Goal: Information Seeking & Learning: Learn about a topic

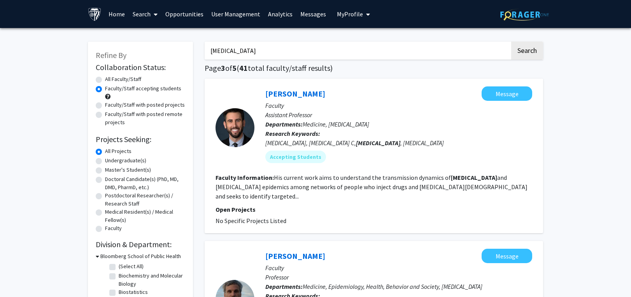
drag, startPoint x: 242, startPoint y: 52, endPoint x: 152, endPoint y: 46, distance: 89.3
type input "h"
click at [263, 46] on input "Search Keywords" at bounding box center [357, 51] width 305 height 18
paste input "[PERSON_NAME]"
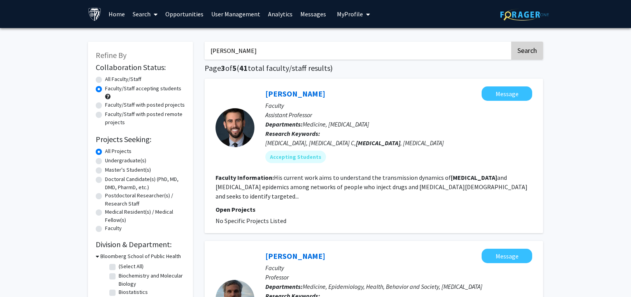
type input "[PERSON_NAME]"
click at [520, 48] on button "Search" at bounding box center [527, 51] width 32 height 18
radio input "true"
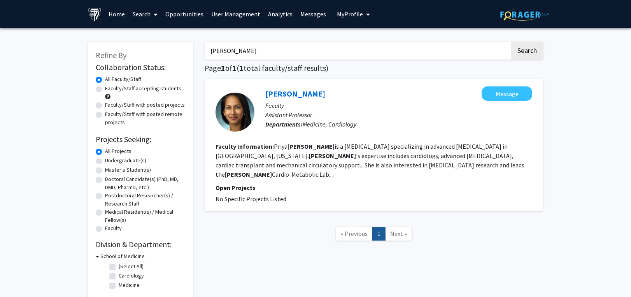
drag, startPoint x: 271, startPoint y: 54, endPoint x: 129, endPoint y: 52, distance: 142.0
click at [129, 52] on div "Refine By Collaboration Status: Collaboration Status All Faculty/Staff Collabor…" at bounding box center [315, 167] width 467 height 266
type input "[MEDICAL_DATA]"
click at [511, 42] on button "Search" at bounding box center [527, 51] width 32 height 18
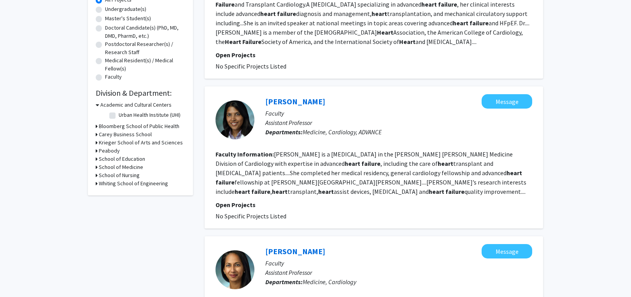
scroll to position [156, 0]
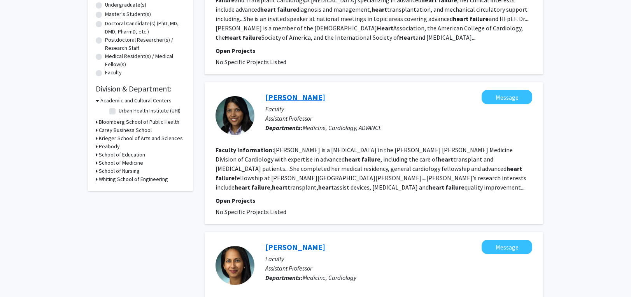
click at [301, 93] on link "[PERSON_NAME]" at bounding box center [295, 97] width 60 height 10
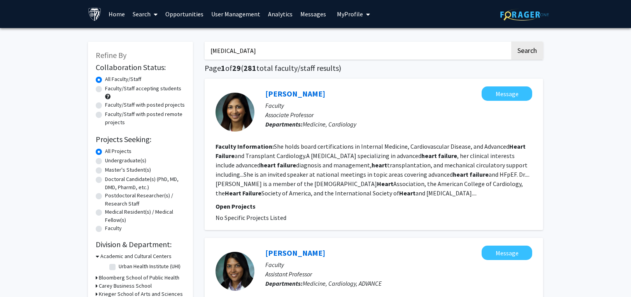
drag, startPoint x: 117, startPoint y: 52, endPoint x: 76, endPoint y: 52, distance: 41.2
paste input "biomanufacturing"
click at [533, 51] on button "Search" at bounding box center [527, 51] width 32 height 18
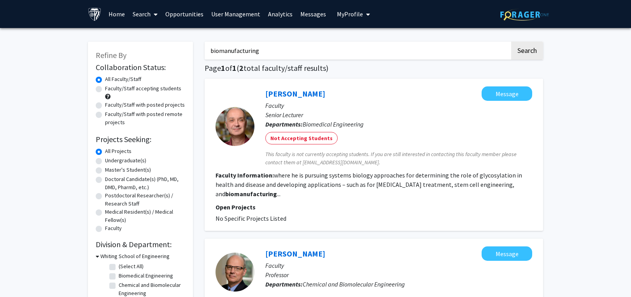
drag, startPoint x: 264, startPoint y: 50, endPoint x: 130, endPoint y: 50, distance: 135.0
click at [130, 50] on div "Refine By Collaboration Status: Collaboration Status All Faculty/Staff Collabor…" at bounding box center [315, 220] width 467 height 373
paste input "Ngen"
type input "Ngen"
click at [518, 49] on button "Search" at bounding box center [527, 51] width 32 height 18
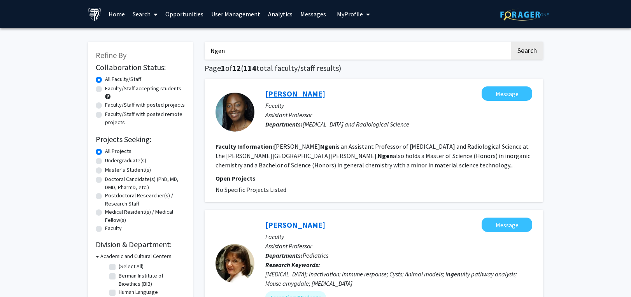
click at [288, 93] on link "[PERSON_NAME]" at bounding box center [295, 94] width 60 height 10
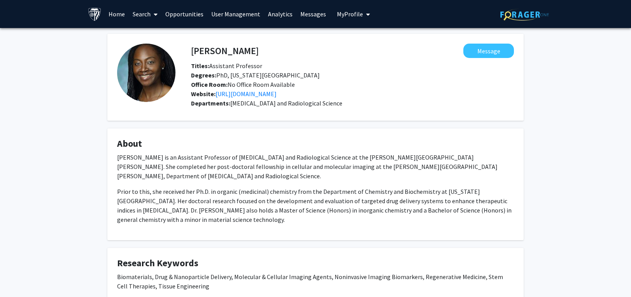
click at [550, 153] on div "[PERSON_NAME] Message Titles: Assistant Professor Degrees: PhD, [US_STATE][GEOG…" at bounding box center [315, 233] width 631 height 410
drag, startPoint x: 229, startPoint y: 102, endPoint x: 327, endPoint y: 102, distance: 97.6
click at [327, 102] on div "Departments: [MEDICAL_DATA] and Radiological Science" at bounding box center [352, 102] width 323 height 9
copy span "[MEDICAL_DATA] and Radiological Science"
drag, startPoint x: 554, startPoint y: 154, endPoint x: 483, endPoint y: 161, distance: 71.5
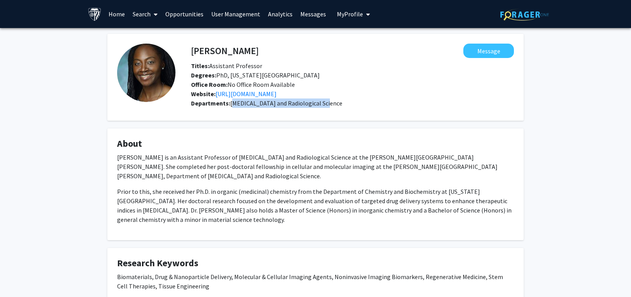
click at [554, 154] on div "[PERSON_NAME] Message Titles: Assistant Professor Degrees: PhD, [US_STATE][GEOG…" at bounding box center [315, 233] width 631 height 410
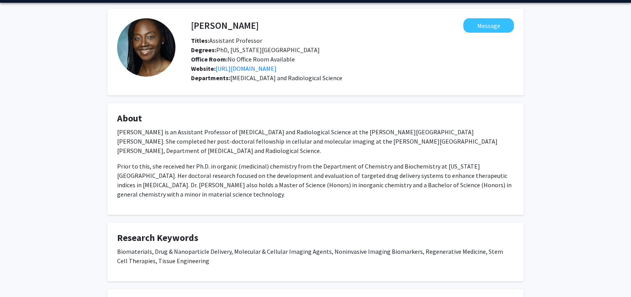
scroll to position [39, 0]
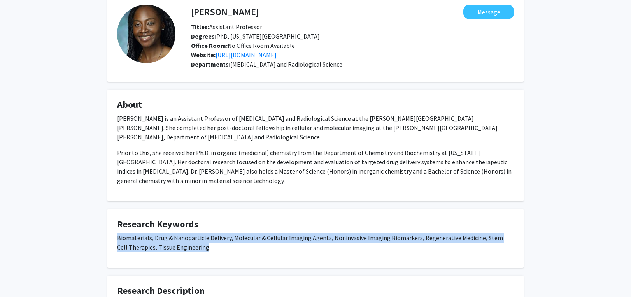
drag, startPoint x: 118, startPoint y: 237, endPoint x: 196, endPoint y: 247, distance: 78.8
click at [196, 247] on p "Biomaterials, Drug & Nanoparticle Delivery, Molecular & Cellular Imaging Agents…" at bounding box center [315, 242] width 397 height 19
copy p "Biomaterials, Drug & Nanoparticle Delivery, Molecular & Cellular Imaging Agents…"
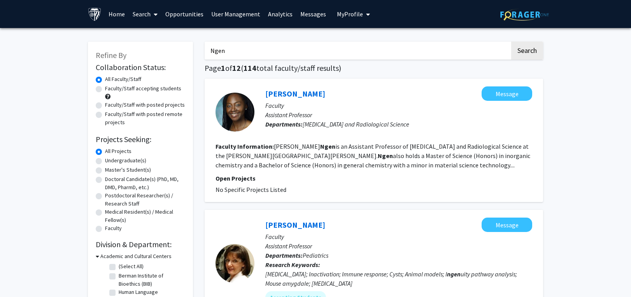
drag, startPoint x: 248, startPoint y: 49, endPoint x: 80, endPoint y: 44, distance: 168.5
paste input "biomanufacturing"
type input "biomanufacturing"
click at [532, 47] on button "Search" at bounding box center [527, 51] width 32 height 18
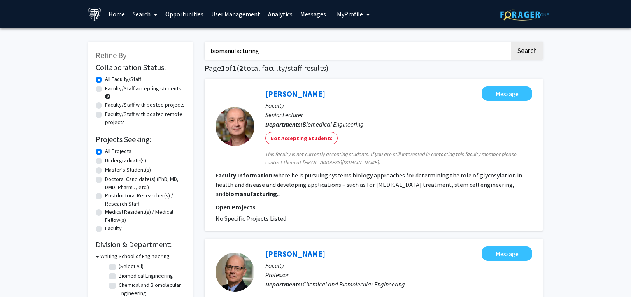
click at [590, 101] on div "Refine By Collaboration Status: Collaboration Status All Faculty/Staff Collabor…" at bounding box center [315, 226] width 631 height 396
click at [304, 94] on link "[PERSON_NAME]" at bounding box center [295, 94] width 60 height 10
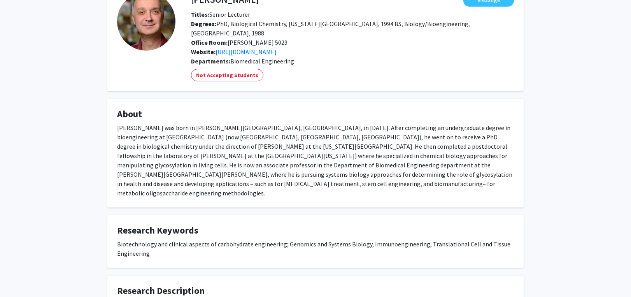
scroll to position [117, 0]
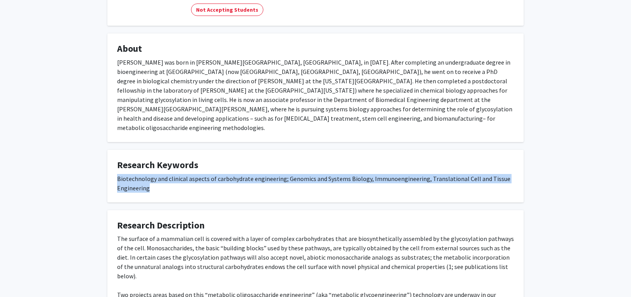
drag, startPoint x: 115, startPoint y: 168, endPoint x: 155, endPoint y: 179, distance: 41.1
click at [155, 179] on fg-card "Research Keywords Biotechnology and clinical aspects of carbohydrate engineerin…" at bounding box center [315, 176] width 416 height 53
copy div "Biotechnology and clinical aspects of carbohydrate engineering; Genomics and Sy…"
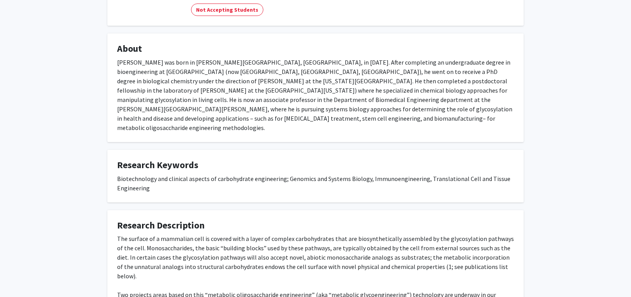
click at [539, 70] on div "[PERSON_NAME] Message Titles: Senior Lecturer Degrees: PhD, Biological Chemistr…" at bounding box center [315, 142] width 631 height 463
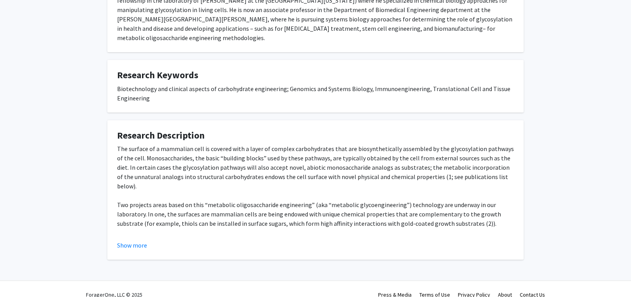
scroll to position [208, 0]
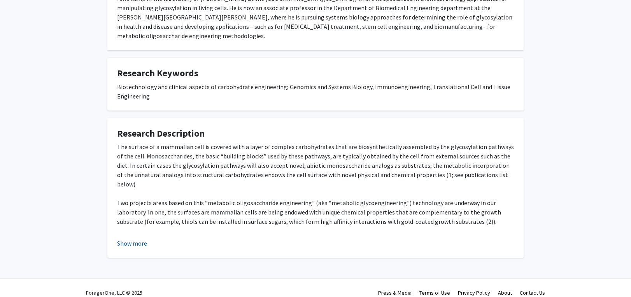
click at [142, 238] on button "Show more" at bounding box center [132, 242] width 30 height 9
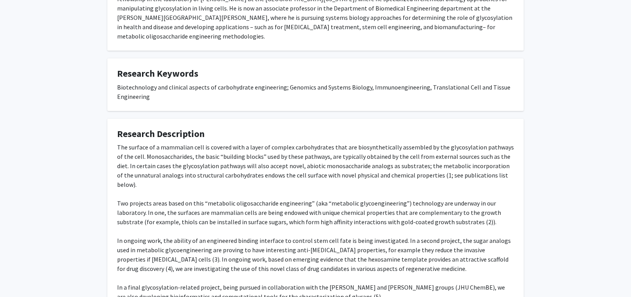
scroll to position [205, 0]
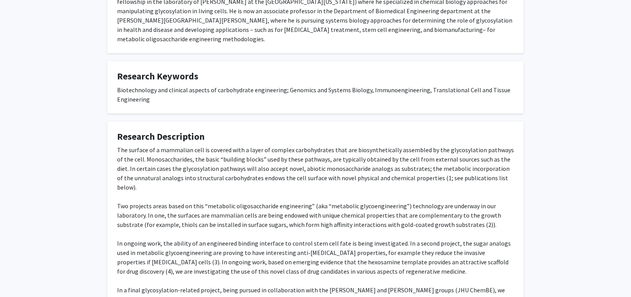
click at [561, 67] on div "[PERSON_NAME] Message Titles: Senior Lecturer Degrees: PhD, Biological Chemistr…" at bounding box center [315, 96] width 631 height 547
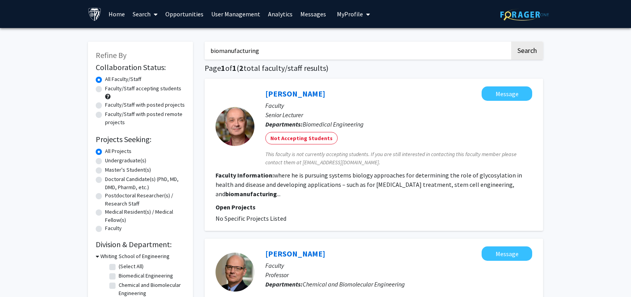
drag, startPoint x: 249, startPoint y: 50, endPoint x: 277, endPoint y: 49, distance: 27.3
click at [277, 49] on input "biomanufacturing" at bounding box center [357, 51] width 305 height 18
click at [511, 42] on button "Search" at bounding box center [527, 51] width 32 height 18
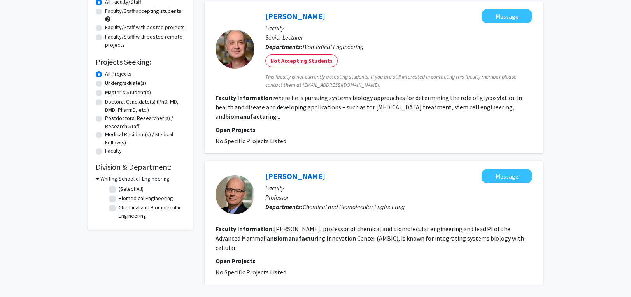
scroll to position [39, 0]
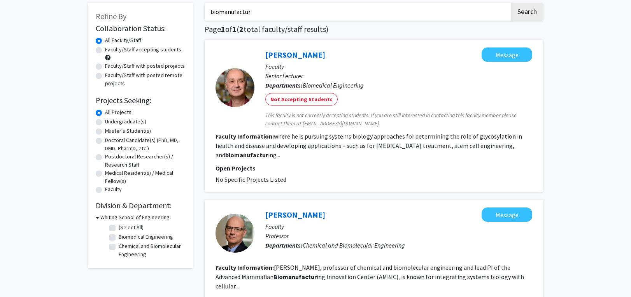
drag, startPoint x: 257, startPoint y: 14, endPoint x: 138, endPoint y: 9, distance: 119.1
click at [138, 9] on div "Refine By Collaboration Status: Collaboration Status All Faculty/Staff Collabor…" at bounding box center [315, 181] width 467 height 373
paste input "hydrometallurgic"
click at [527, 14] on button "Search" at bounding box center [527, 12] width 32 height 18
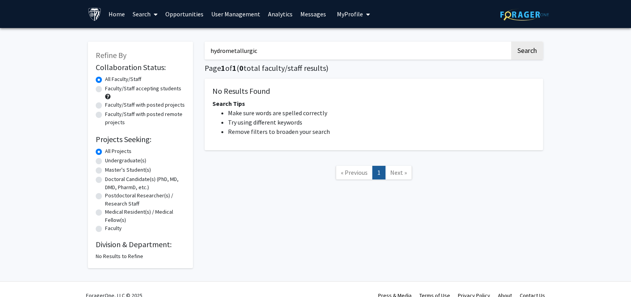
drag, startPoint x: 269, startPoint y: 52, endPoint x: 154, endPoint y: 52, distance: 115.1
click at [154, 52] on div "Refine By Collaboration Status: Collaboration Status All Faculty/Staff Collabor…" at bounding box center [315, 151] width 467 height 234
paste input "chalcogen"
click at [532, 52] on button "Search" at bounding box center [527, 51] width 32 height 18
drag, startPoint x: 253, startPoint y: 56, endPoint x: 141, endPoint y: 56, distance: 112.0
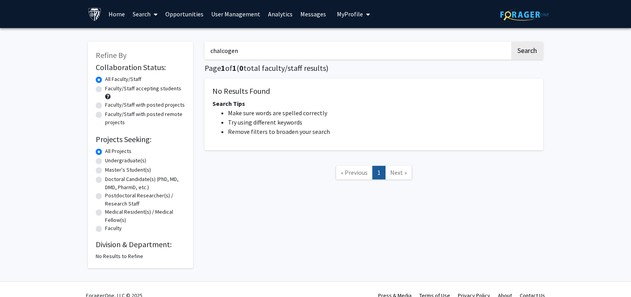
click at [141, 56] on div "Refine By Collaboration Status: Collaboration Status All Faculty/Staff Collabor…" at bounding box center [315, 151] width 467 height 234
type input "cobalt"
click at [511, 42] on button "Search" at bounding box center [527, 51] width 32 height 18
drag, startPoint x: 171, startPoint y: 51, endPoint x: 156, endPoint y: 51, distance: 14.8
click at [161, 51] on div "Refine By Collaboration Status: Collaboration Status All Faculty/Staff Collabor…" at bounding box center [315, 151] width 467 height 234
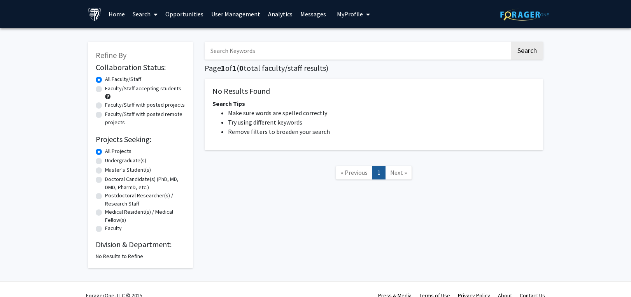
click at [511, 42] on button "Search" at bounding box center [527, 51] width 32 height 18
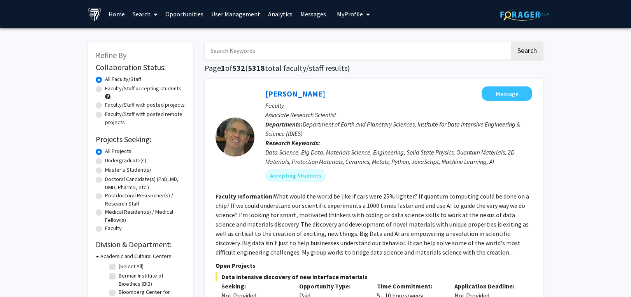
click at [236, 47] on input "Search Keywords" at bounding box center [357, 51] width 305 height 18
paste input "Microplastic"
type input "Microplastic"
click at [534, 50] on button "Search" at bounding box center [527, 51] width 32 height 18
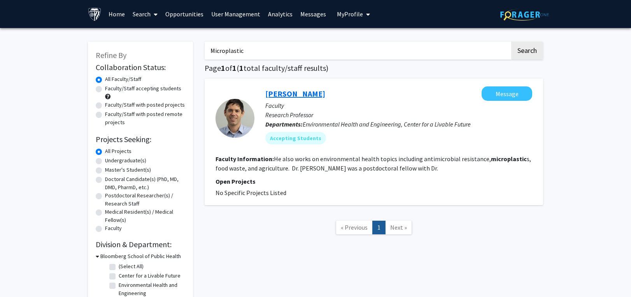
click at [286, 91] on link "[PERSON_NAME]" at bounding box center [295, 94] width 60 height 10
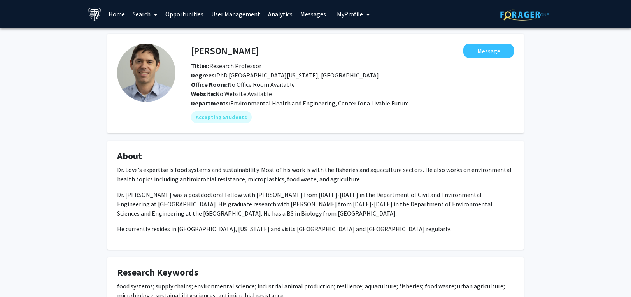
click at [180, 14] on link "Opportunities" at bounding box center [184, 13] width 46 height 27
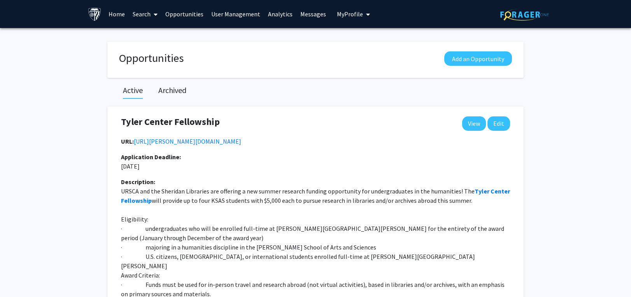
click at [146, 14] on link "Search" at bounding box center [145, 13] width 33 height 27
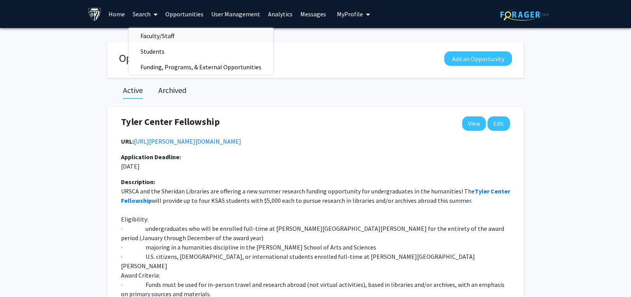
click at [147, 32] on span "Faculty/Staff" at bounding box center [157, 36] width 57 height 16
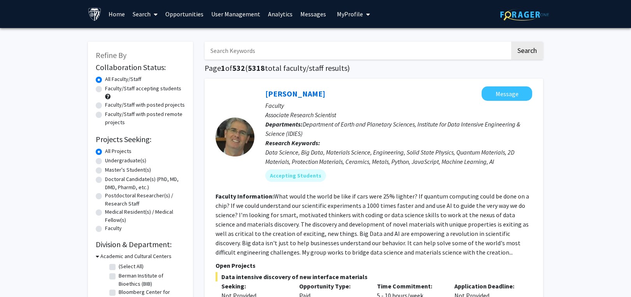
click at [234, 53] on input "Search Keywords" at bounding box center [357, 51] width 305 height 18
type input "[PERSON_NAME]"
click at [511, 42] on button "Search" at bounding box center [527, 51] width 32 height 18
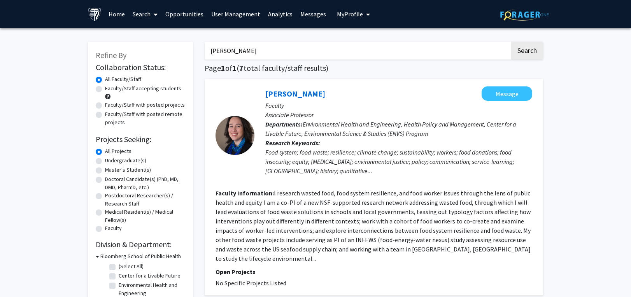
drag, startPoint x: 231, startPoint y: 54, endPoint x: 173, endPoint y: 53, distance: 57.6
click at [511, 42] on button "Search" at bounding box center [527, 51] width 32 height 18
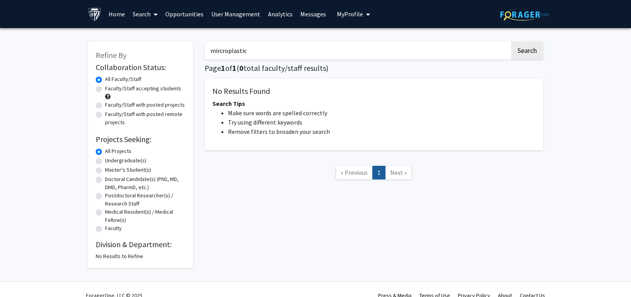
drag, startPoint x: 249, startPoint y: 48, endPoint x: 165, endPoint y: 51, distance: 84.4
click at [165, 51] on div "Refine By Collaboration Status: Collaboration Status All Faculty/Staff Collabor…" at bounding box center [315, 151] width 467 height 234
click at [511, 42] on button "Search" at bounding box center [527, 51] width 32 height 18
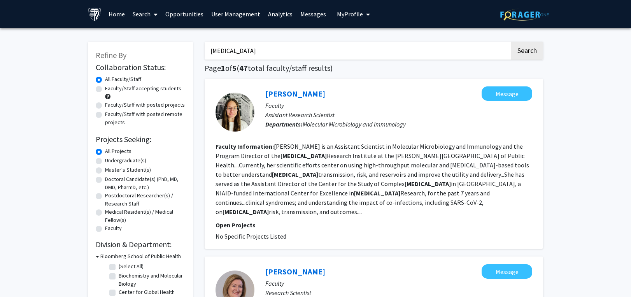
drag, startPoint x: 218, startPoint y: 54, endPoint x: 137, endPoint y: 55, distance: 80.9
click at [511, 42] on button "Search" at bounding box center [527, 51] width 32 height 18
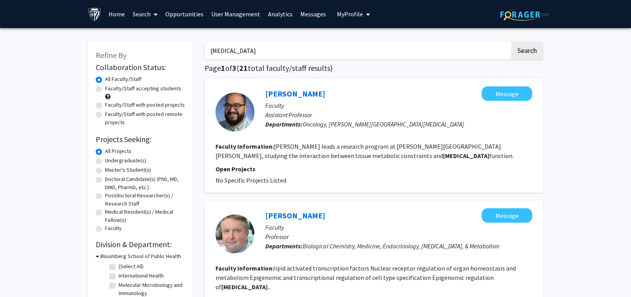
drag, startPoint x: 256, startPoint y: 49, endPoint x: 134, endPoint y: 48, distance: 122.1
paste input "[MEDICAL_DATA]"
type input "[MEDICAL_DATA]"
click at [524, 47] on button "Search" at bounding box center [527, 51] width 32 height 18
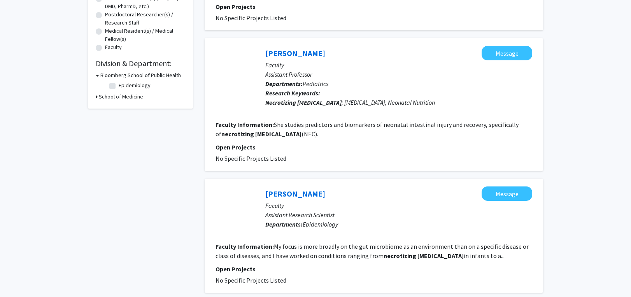
scroll to position [194, 0]
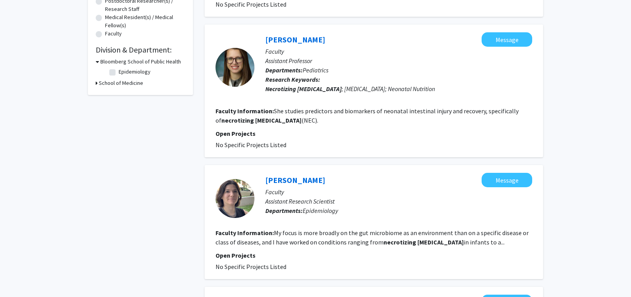
drag, startPoint x: 260, startPoint y: 182, endPoint x: 321, endPoint y: 180, distance: 61.1
click at [321, 180] on div "[PERSON_NAME] Message Faculty Assistant Research Scientist Departments: Epidemi…" at bounding box center [393, 198] width 278 height 51
copy link "[PERSON_NAME]"
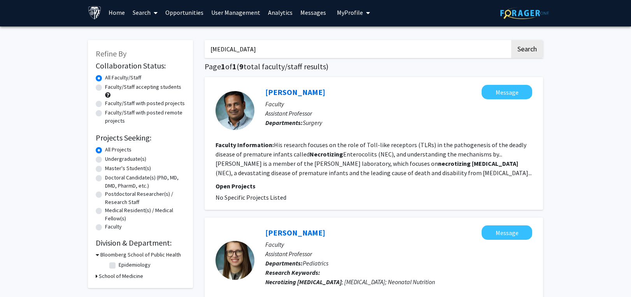
scroll to position [0, 0]
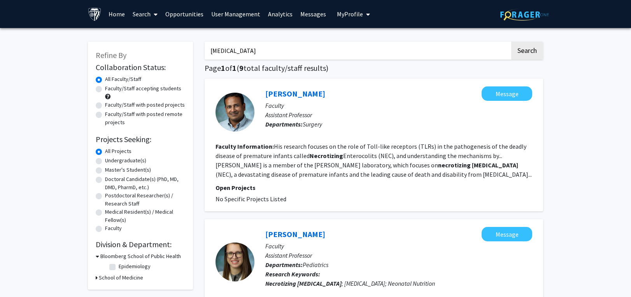
click at [147, 16] on link "Search" at bounding box center [145, 13] width 33 height 27
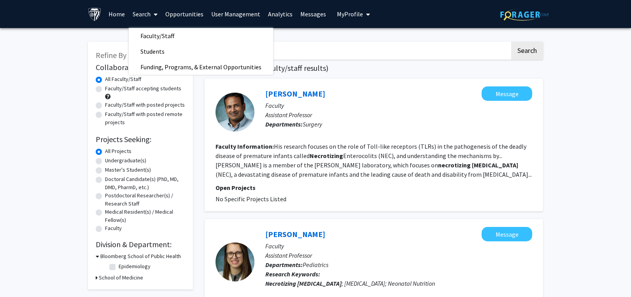
click at [145, 36] on span "Faculty/Staff" at bounding box center [157, 36] width 57 height 16
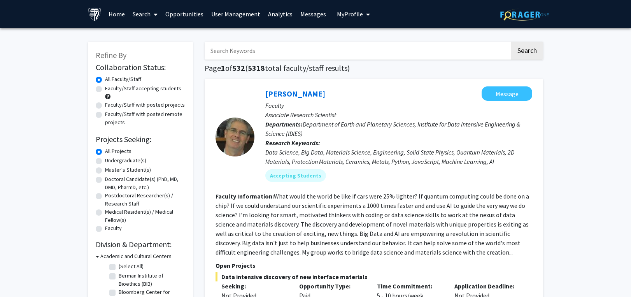
click at [271, 53] on input "Search Keywords" at bounding box center [357, 51] width 305 height 18
type input "[PERSON_NAME]"
click at [511, 42] on button "Search" at bounding box center [527, 51] width 32 height 18
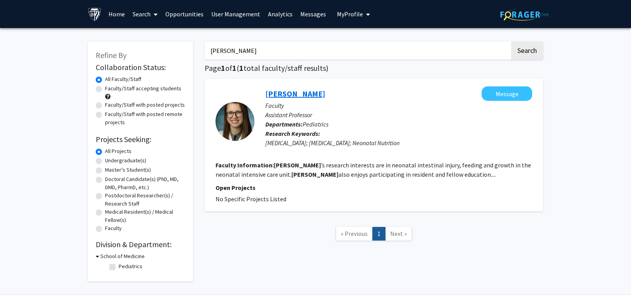
click at [294, 90] on link "[PERSON_NAME]" at bounding box center [295, 94] width 60 height 10
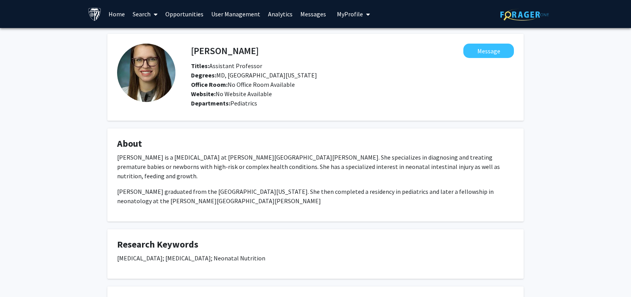
click at [151, 14] on span at bounding box center [154, 14] width 7 height 27
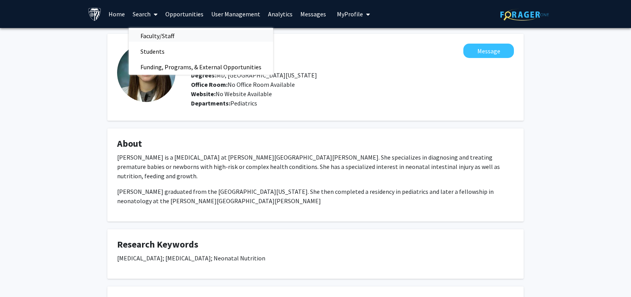
click at [147, 33] on span "Faculty/Staff" at bounding box center [157, 36] width 57 height 16
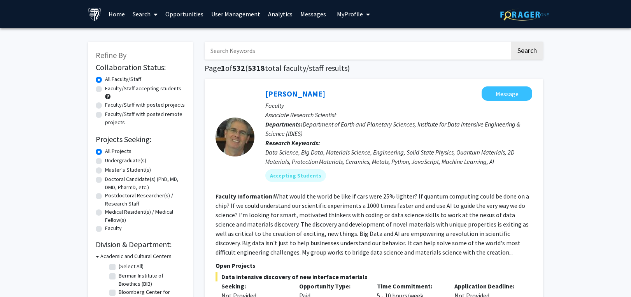
click at [232, 49] on input "Search Keywords" at bounding box center [357, 51] width 305 height 18
paste input "[EMAIL_ADDRESS][DOMAIN_NAME]"
drag, startPoint x: 223, startPoint y: 52, endPoint x: 278, endPoint y: 46, distance: 54.8
click at [278, 46] on input "[EMAIL_ADDRESS][DOMAIN_NAME]" at bounding box center [357, 51] width 305 height 18
drag, startPoint x: 228, startPoint y: 48, endPoint x: 176, endPoint y: 50, distance: 52.1
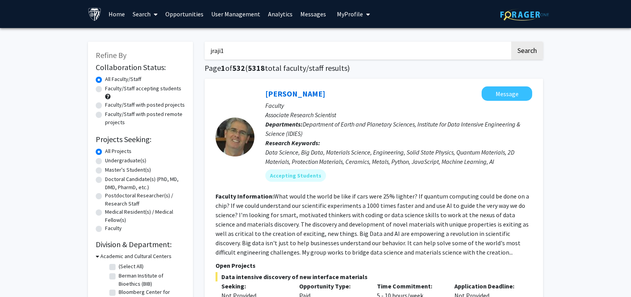
click at [245, 45] on input "jraji1" at bounding box center [357, 51] width 305 height 18
drag, startPoint x: 243, startPoint y: 49, endPoint x: 161, endPoint y: 49, distance: 82.1
click at [511, 42] on button "Search" at bounding box center [527, 51] width 32 height 18
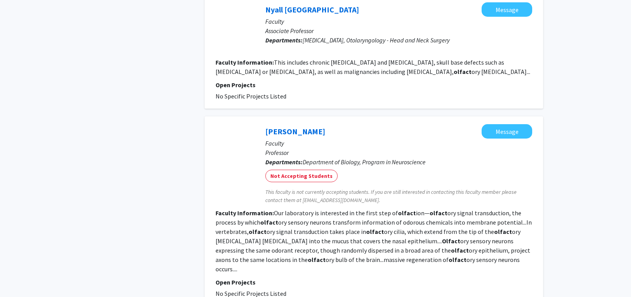
scroll to position [1361, 0]
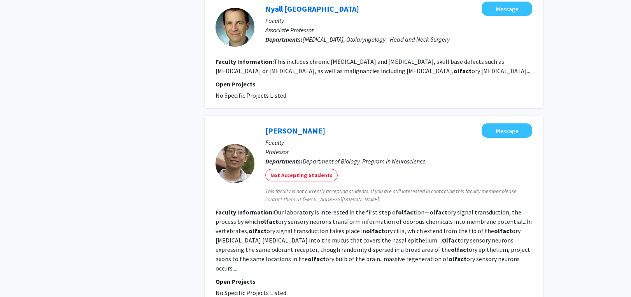
click at [340, 123] on div "[PERSON_NAME] Message" at bounding box center [398, 130] width 267 height 14
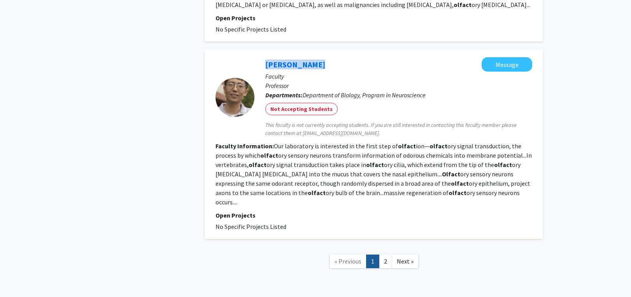
drag, startPoint x: 235, startPoint y: 37, endPoint x: 311, endPoint y: 44, distance: 76.1
click at [311, 49] on div "[PERSON_NAME] Message Faculty Professor Departments: Department of Biology, Pro…" at bounding box center [374, 143] width 338 height 189
copy section "[PERSON_NAME]"
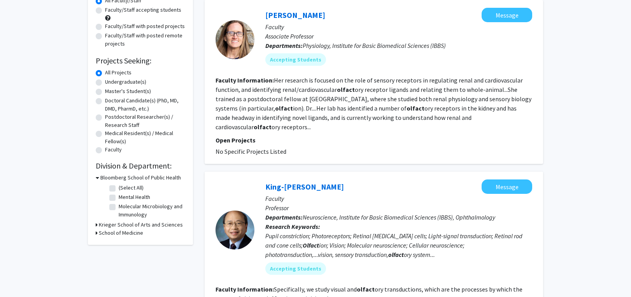
scroll to position [0, 0]
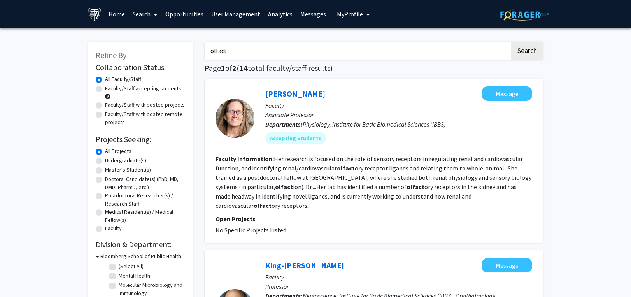
paste input "[MEDICAL_DATA]"
type input "[MEDICAL_DATA]"
click at [518, 45] on button "Search" at bounding box center [527, 51] width 32 height 18
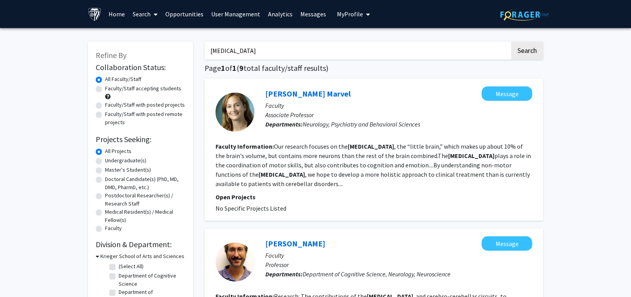
click at [127, 88] on label "Faculty/Staff accepting students" at bounding box center [143, 88] width 76 height 8
click at [110, 88] on input "Faculty/Staff accepting students" at bounding box center [107, 86] width 5 height 5
radio input "true"
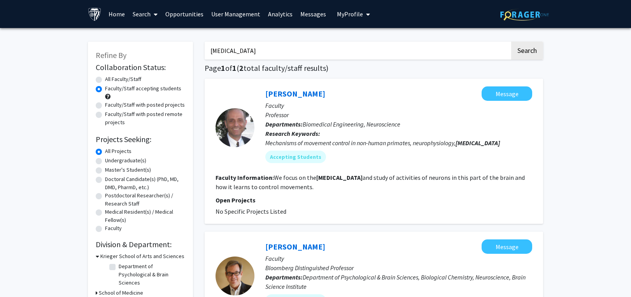
drag, startPoint x: 576, startPoint y: 83, endPoint x: 569, endPoint y: 12, distance: 71.1
click at [576, 83] on div "Refine By Collaboration Status: Collaboration Status All Faculty/Staff Collabor…" at bounding box center [315, 229] width 631 height 402
click at [296, 93] on link "[PERSON_NAME]" at bounding box center [295, 94] width 60 height 10
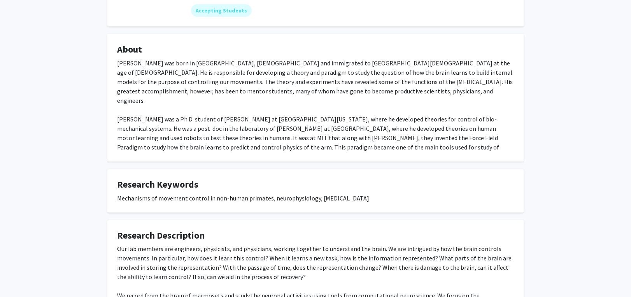
scroll to position [117, 0]
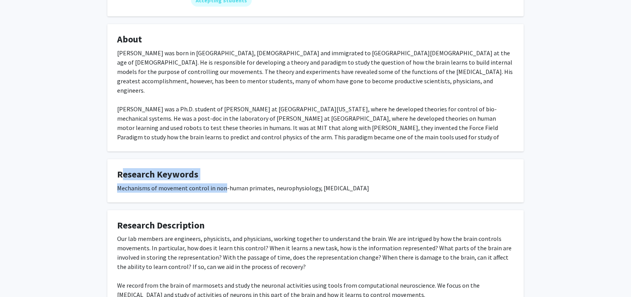
drag, startPoint x: 111, startPoint y: 173, endPoint x: 223, endPoint y: 174, distance: 112.0
click at [223, 174] on fg-card "Research Keywords Mechanisms of movement control in non-human primates, neuroph…" at bounding box center [315, 180] width 416 height 43
click at [343, 169] on h4 "Research Keywords" at bounding box center [315, 174] width 397 height 11
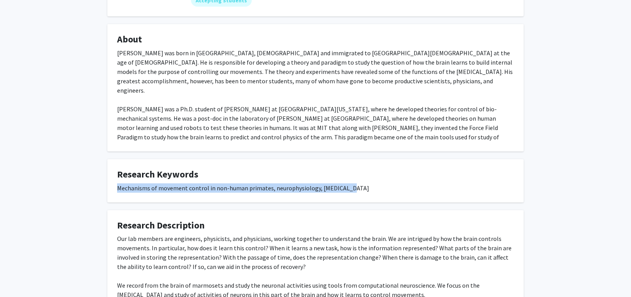
drag, startPoint x: 119, startPoint y: 180, endPoint x: 351, endPoint y: 179, distance: 232.2
click at [351, 183] on div "Mechanisms of movement control in non-human primates, neurophysiology, [MEDICAL…" at bounding box center [315, 187] width 397 height 9
copy div "Mechanisms of movement control in non-human primates, neurophysiology, [MEDICAL…"
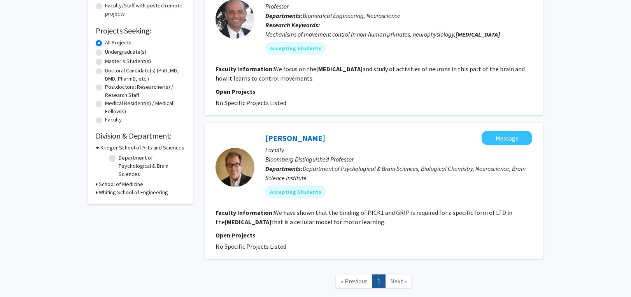
scroll to position [1, 0]
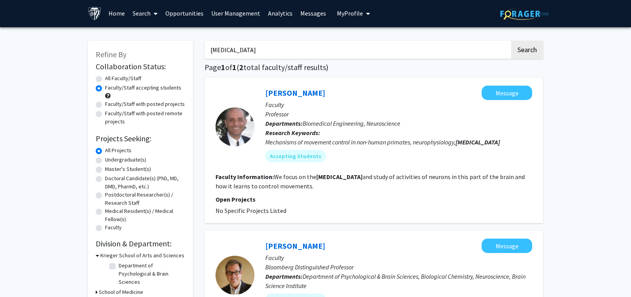
click at [100, 75] on div "All Faculty/Staff" at bounding box center [140, 78] width 89 height 9
